Goal: Task Accomplishment & Management: Use online tool/utility

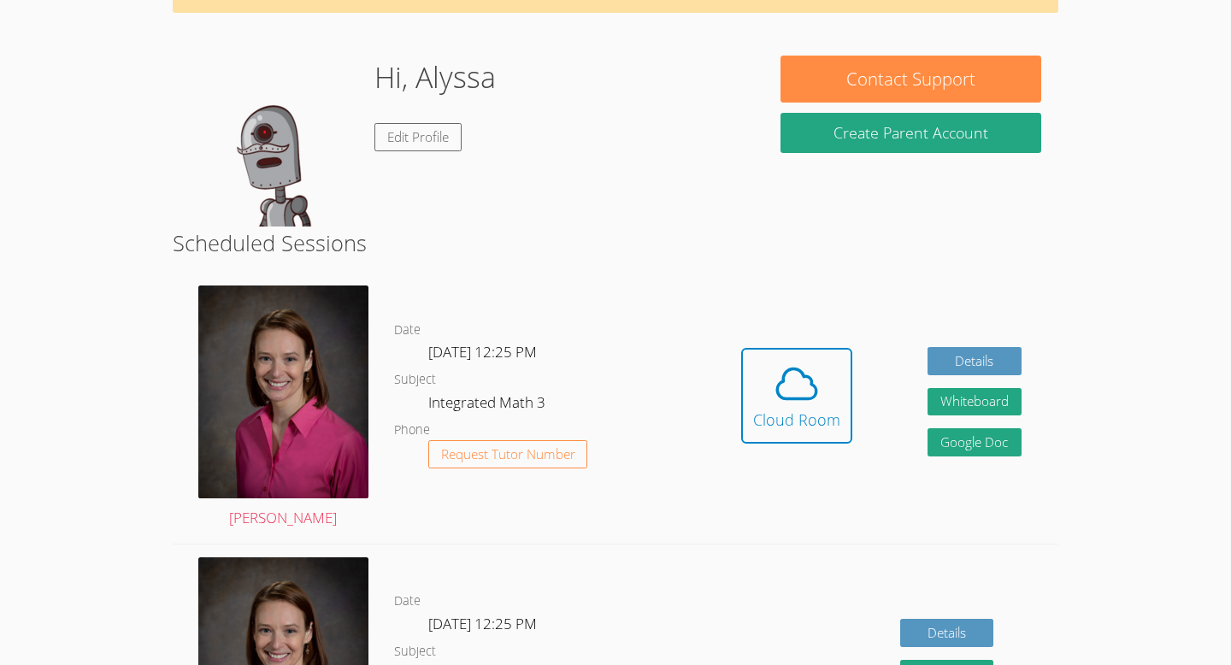
scroll to position [130, 0]
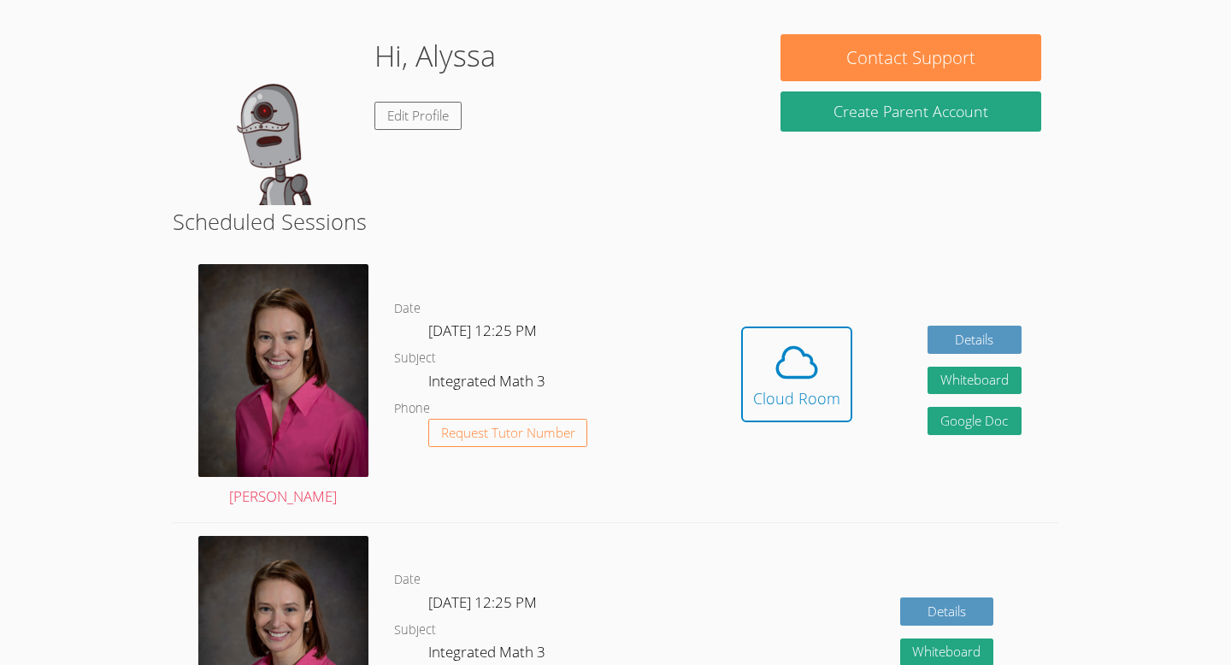
click at [508, 375] on dd "Integrated Math 3" at bounding box center [488, 383] width 121 height 29
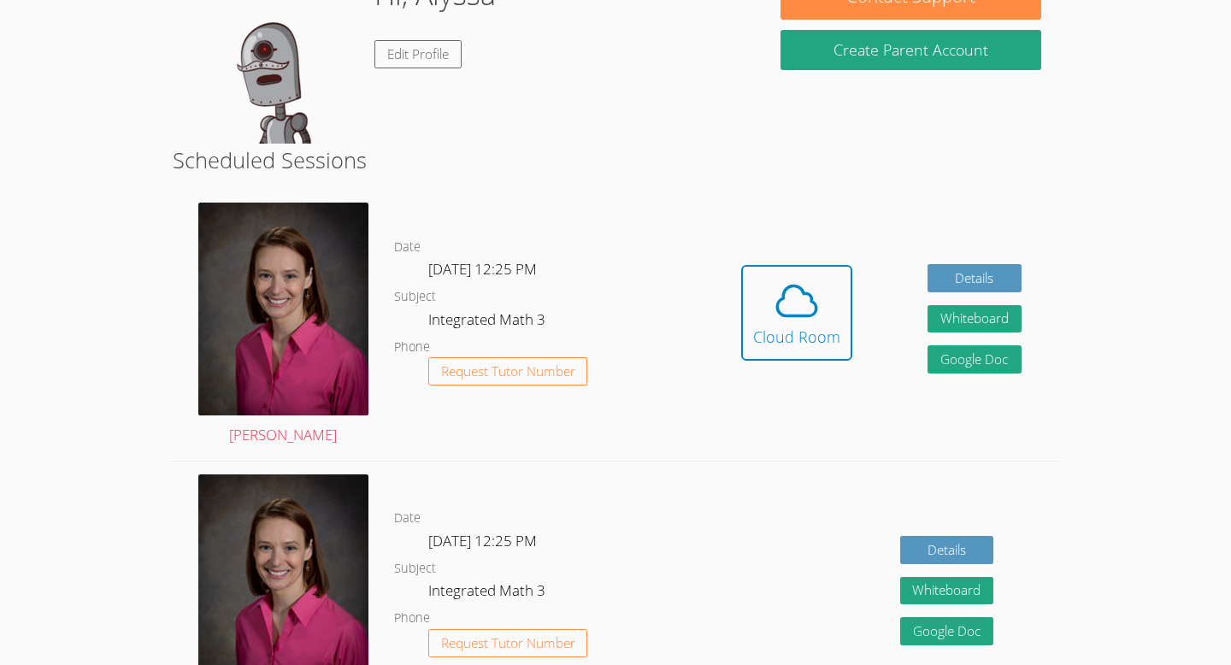
scroll to position [209, 0]
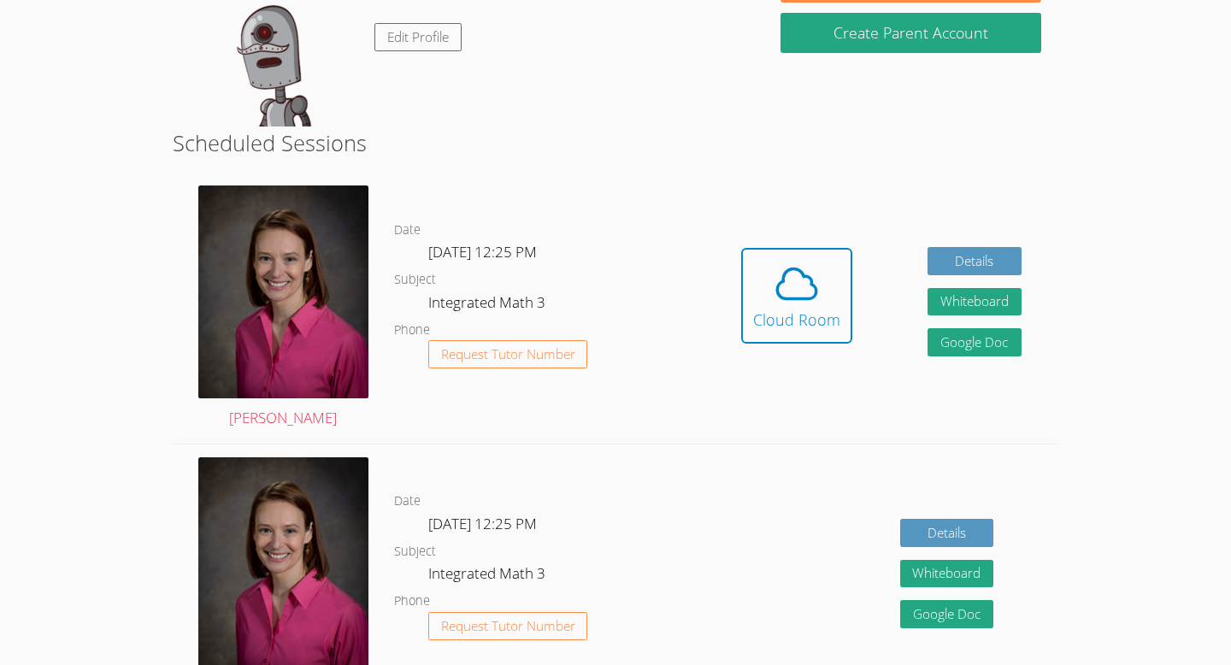
click at [729, 334] on div "Hidden Cloud Room Details Whiteboard Hidden Google Doc" at bounding box center [882, 308] width 355 height 271
click at [756, 583] on div "Details Whiteboard Hidden Google Doc" at bounding box center [882, 580] width 355 height 271
click at [816, 357] on div "Hidden Cloud Room" at bounding box center [796, 308] width 111 height 121
click at [816, 333] on button "Cloud Room" at bounding box center [796, 296] width 111 height 96
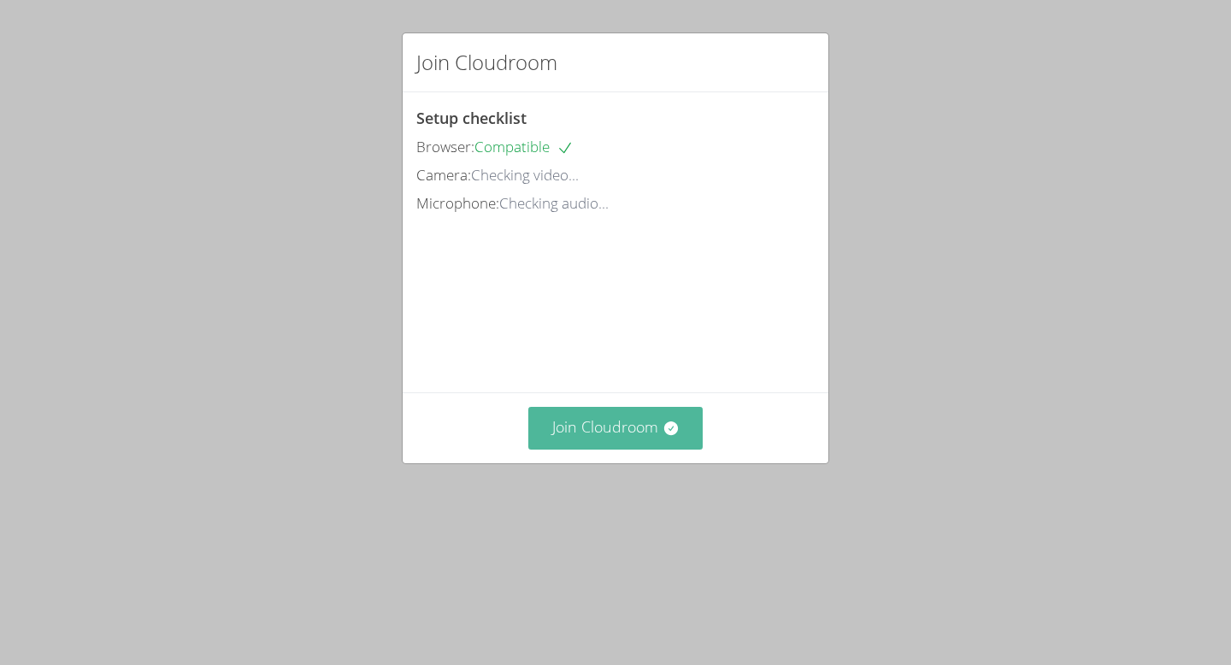
click at [661, 449] on button "Join Cloudroom" at bounding box center [615, 428] width 175 height 42
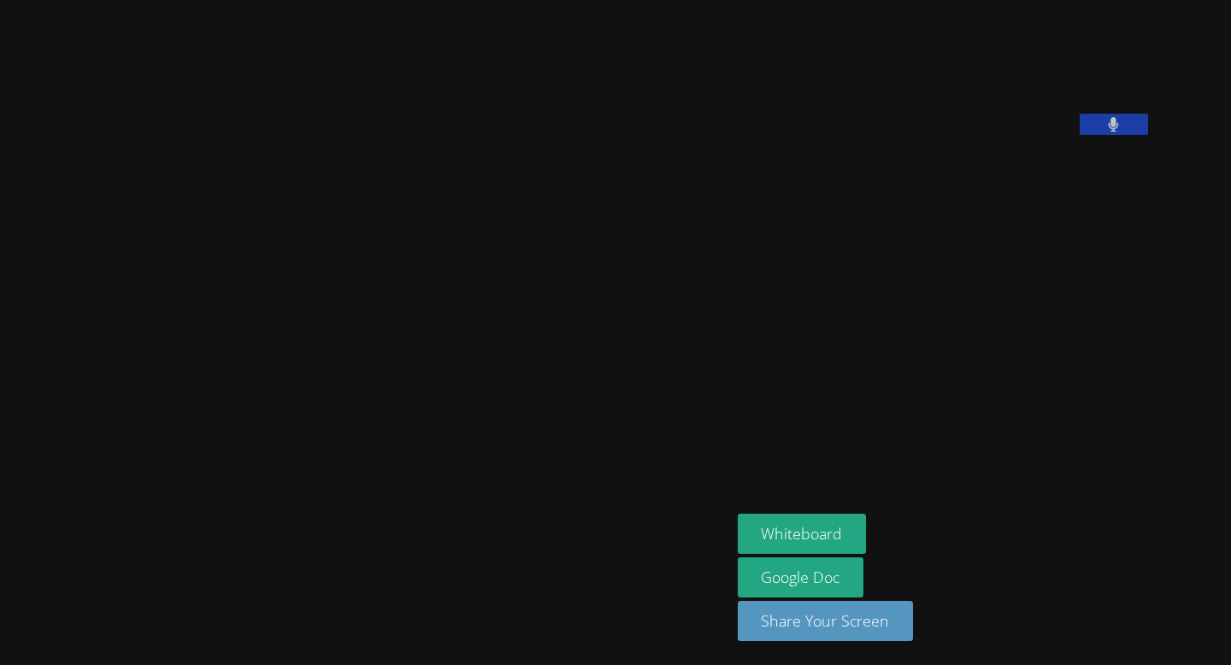
click at [926, 384] on aside "Alyssa Valdez Whiteboard Google Doc Share Your Screen" at bounding box center [945, 332] width 428 height 665
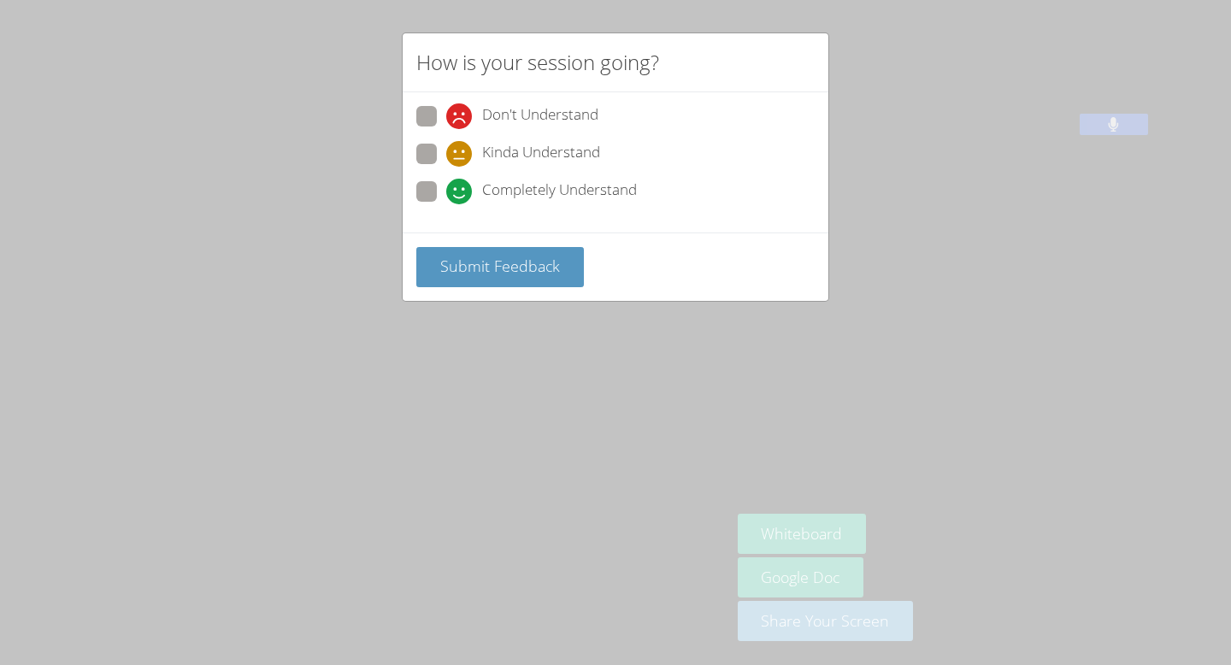
click at [446, 204] on span at bounding box center [446, 204] width 0 height 0
click at [446, 188] on input "Completely Understand" at bounding box center [453, 188] width 15 height 15
radio input "true"
click at [466, 261] on span "Submit Feedback" at bounding box center [500, 266] width 120 height 21
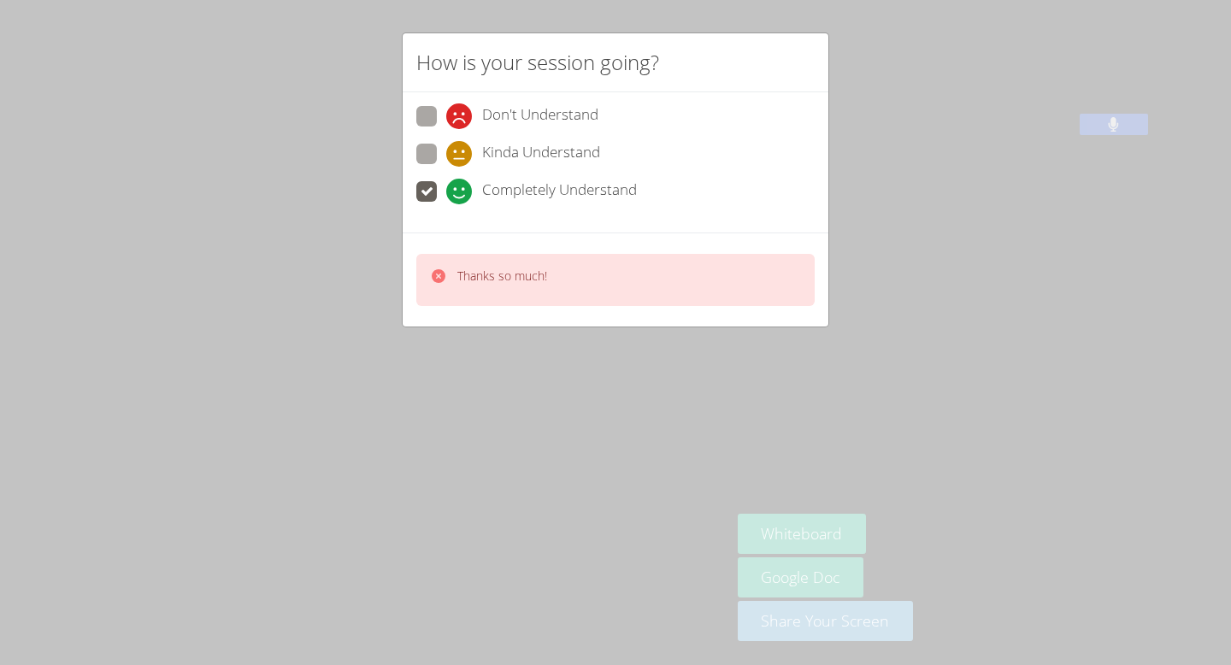
click at [1135, 131] on div "How is your session going? Don't Understand Kinda Understand Completely Underst…" at bounding box center [615, 332] width 1231 height 665
